Goal: Task Accomplishment & Management: Manage account settings

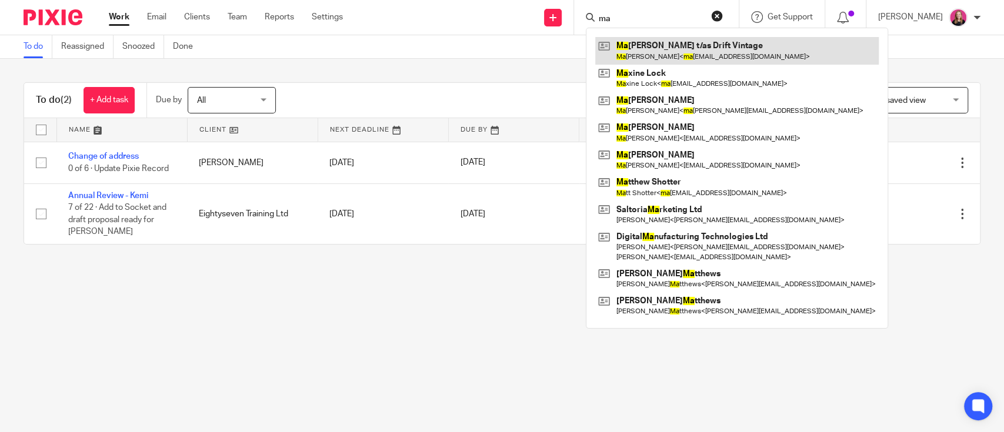
type input "ma"
click at [637, 49] on link at bounding box center [737, 50] width 284 height 27
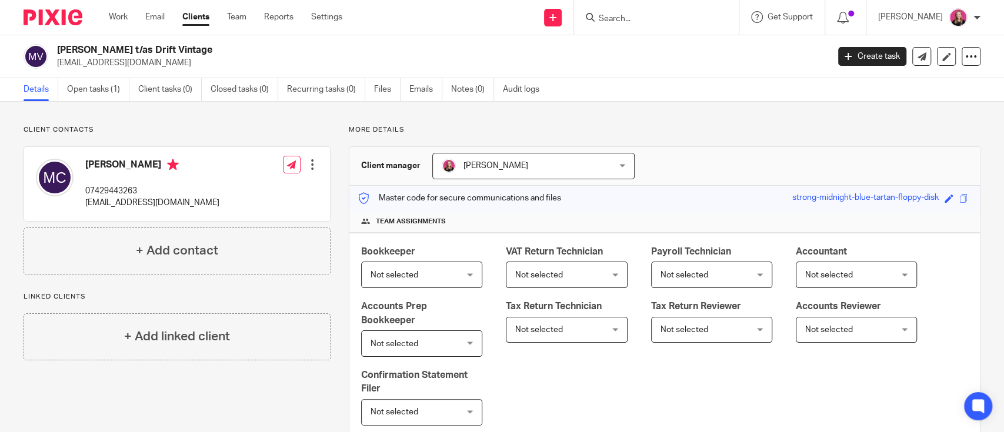
click at [96, 102] on div "Client contacts Maisie Corton 07429443263 maisie.corton@hotmail.co.uk Edit cont…" at bounding box center [502, 412] width 1004 height 621
click at [94, 93] on link "Open tasks (1)" at bounding box center [98, 89] width 62 height 23
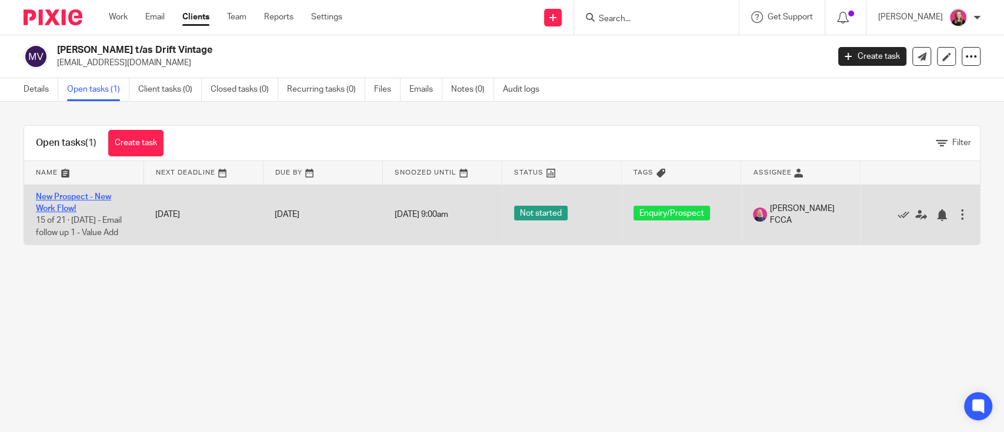
click at [62, 193] on link "New Prospect - New Work Flow!" at bounding box center [73, 203] width 75 height 20
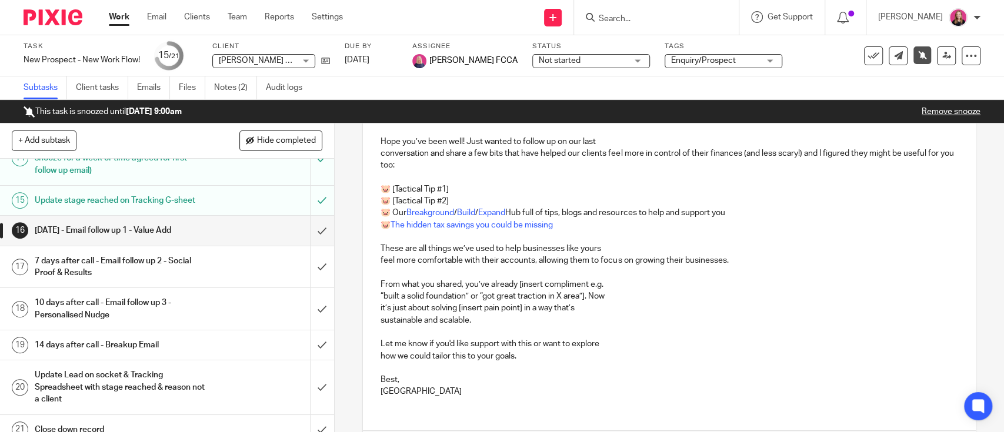
scroll to position [504, 0]
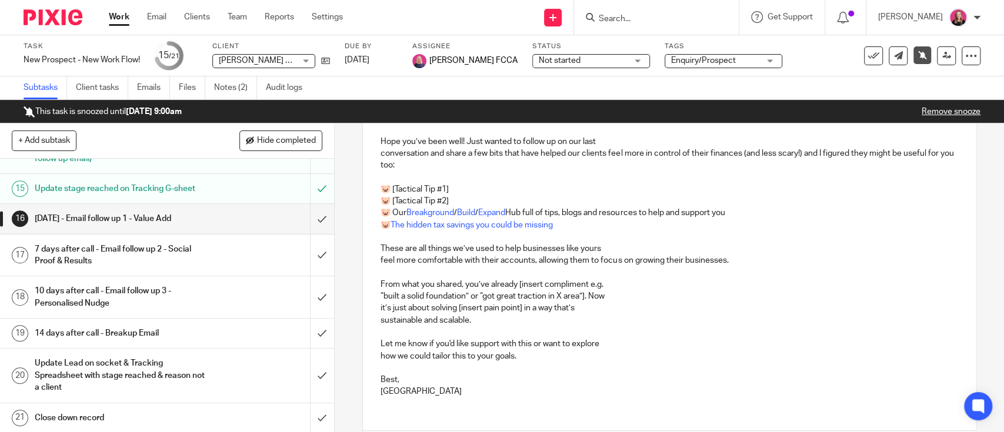
click at [185, 328] on h1 "14 days after call - Breakup Email" at bounding box center [123, 334] width 176 height 18
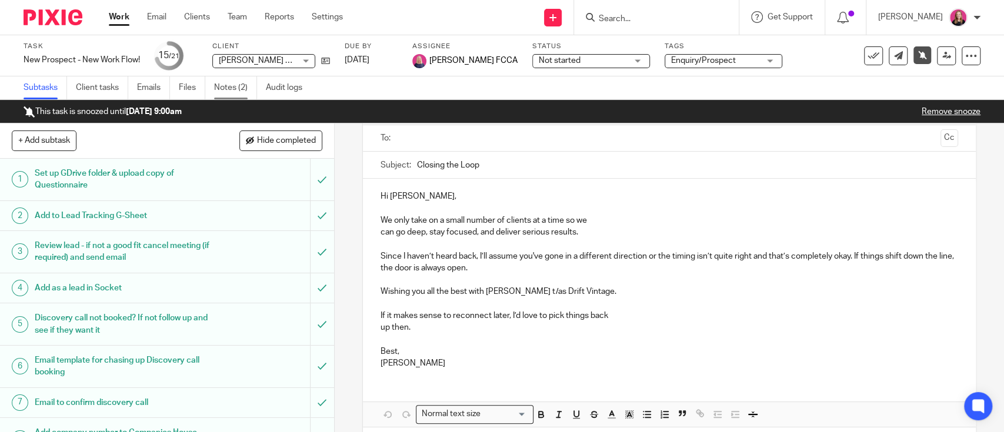
click at [216, 82] on link "Notes (2)" at bounding box center [235, 87] width 43 height 23
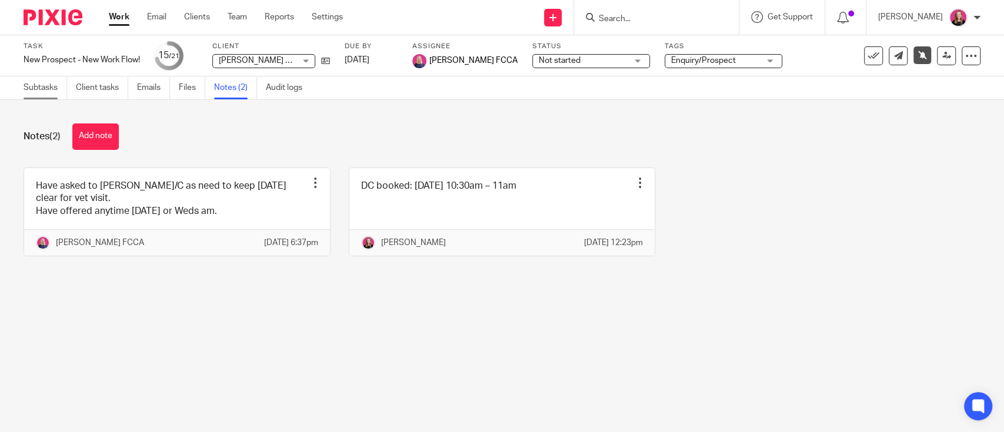
click at [38, 92] on link "Subtasks" at bounding box center [46, 87] width 44 height 23
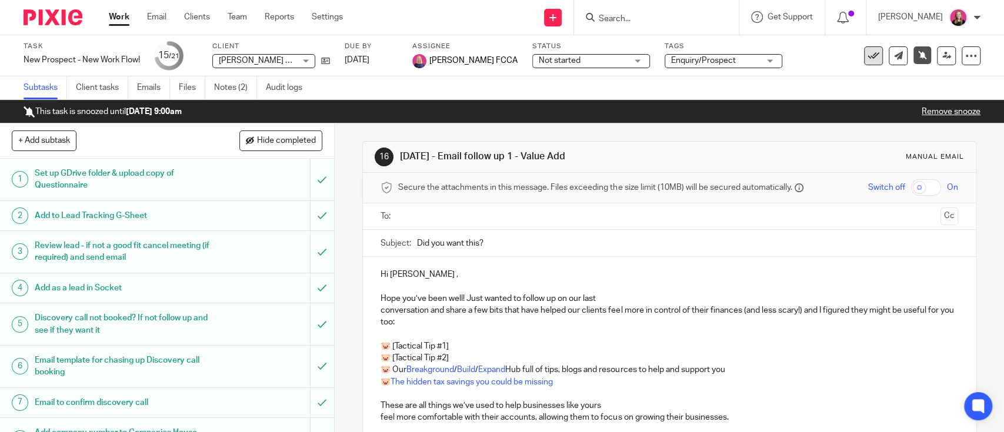
click at [864, 58] on button at bounding box center [873, 55] width 19 height 19
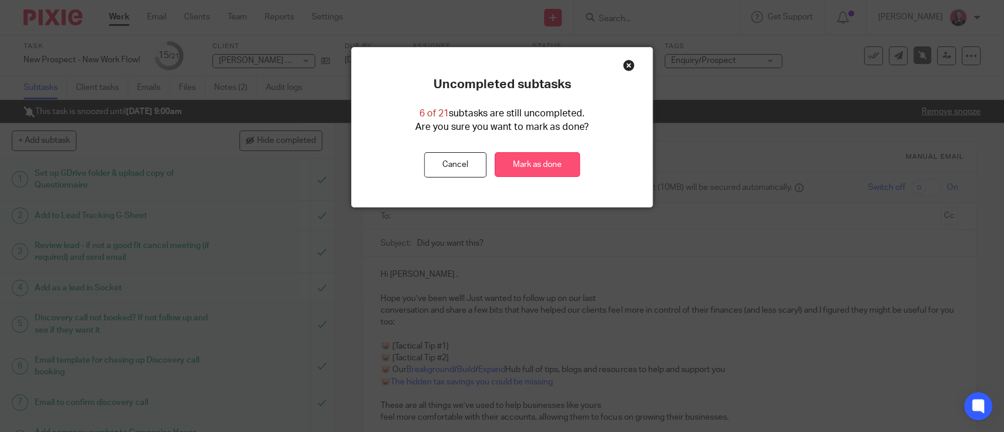
click at [535, 166] on link "Mark as done" at bounding box center [537, 164] width 85 height 25
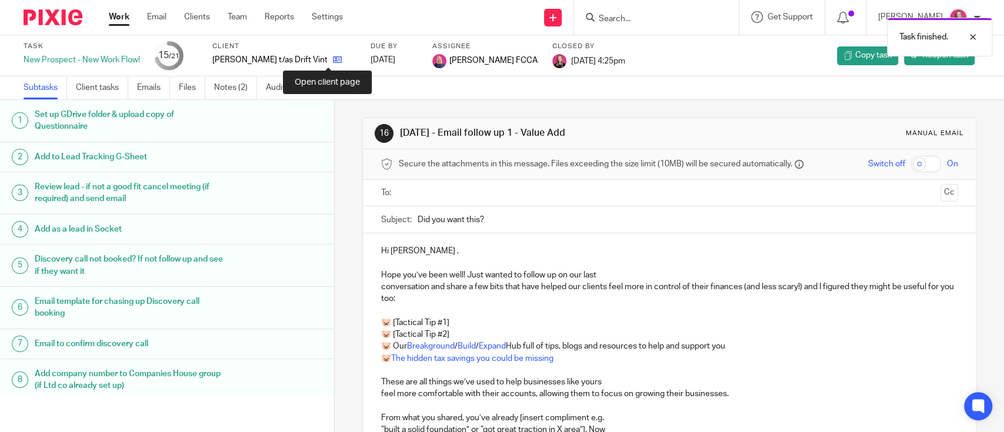
click at [333, 60] on icon at bounding box center [337, 59] width 9 height 9
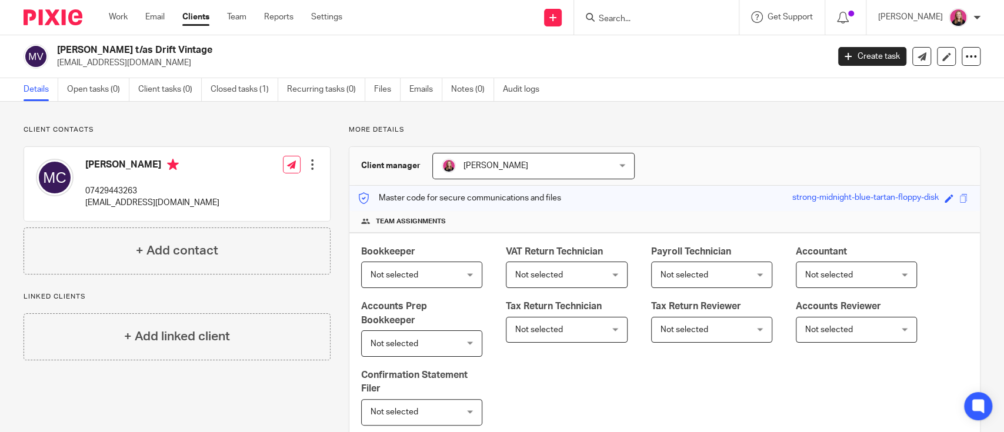
scroll to position [301, 0]
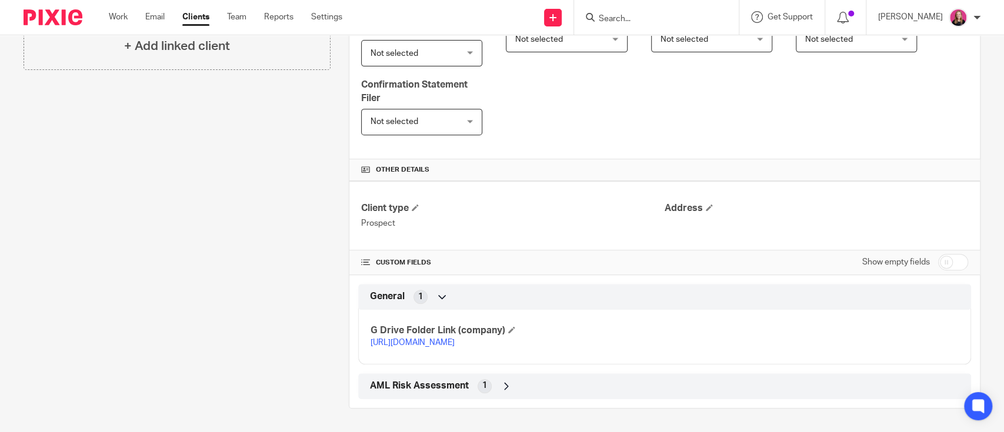
click at [440, 337] on p "https://drive.google.com/drive/folders/1USS5b9TufWCY04HD3Jcg9Emhqw1RehfS?usp=dr…" at bounding box center [518, 343] width 294 height 12
click at [438, 339] on link "https://drive.google.com/drive/folders/1USS5b9TufWCY04HD3Jcg9Emhqw1RehfS?usp=dr…" at bounding box center [413, 343] width 84 height 8
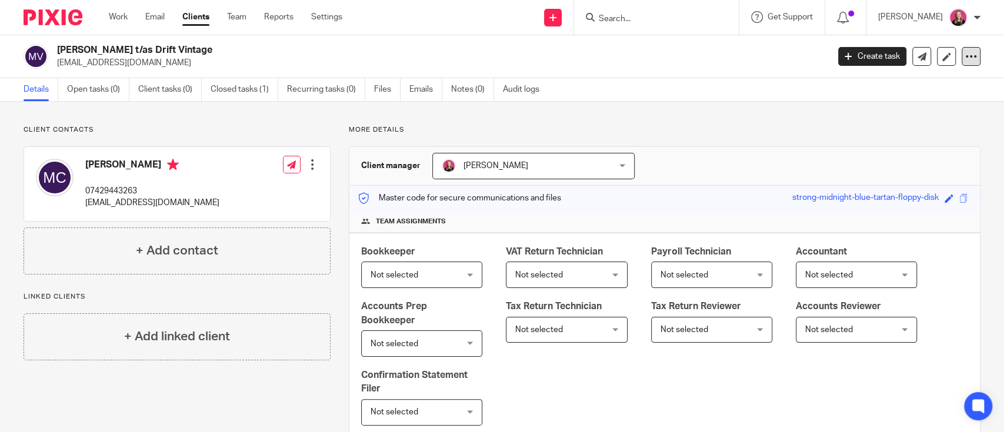
click at [966, 56] on icon at bounding box center [972, 57] width 12 height 12
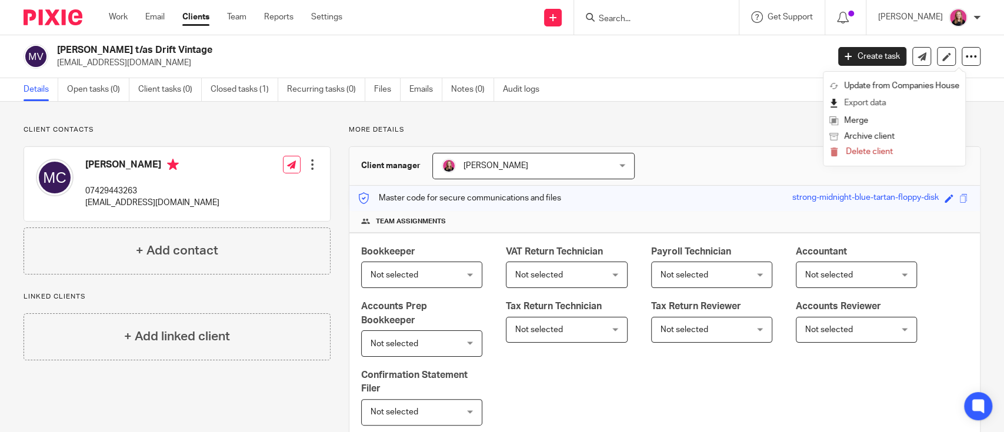
click at [872, 104] on link "Export data" at bounding box center [895, 103] width 130 height 17
click at [874, 154] on span "Delete client" at bounding box center [869, 152] width 47 height 8
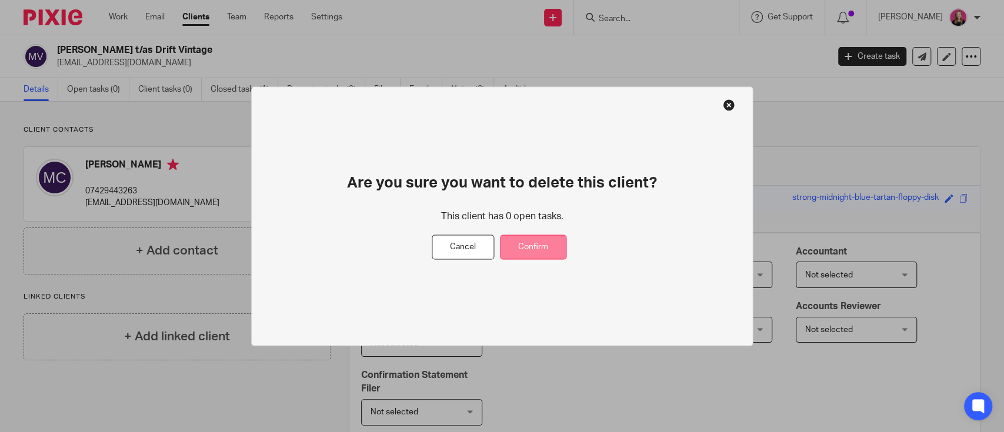
click at [542, 246] on button "Confirm" at bounding box center [533, 247] width 66 height 25
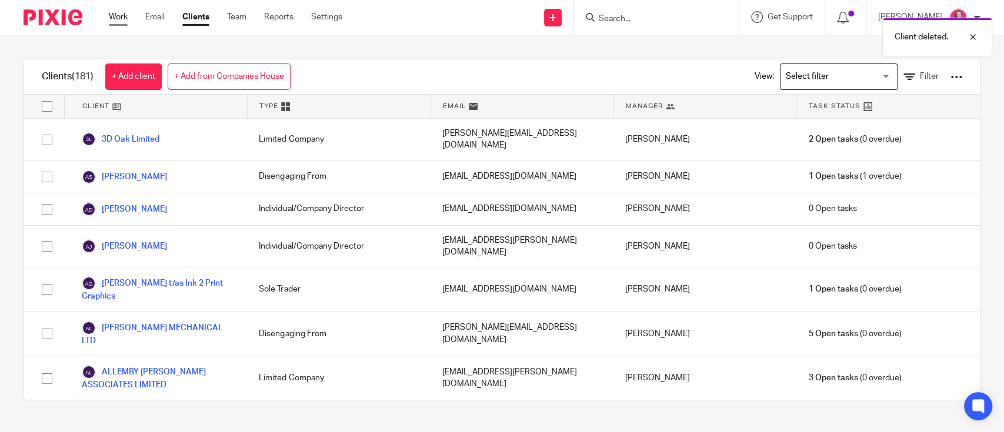
click at [122, 12] on link "Work" at bounding box center [118, 17] width 19 height 12
